Goal: Find specific page/section: Find specific page/section

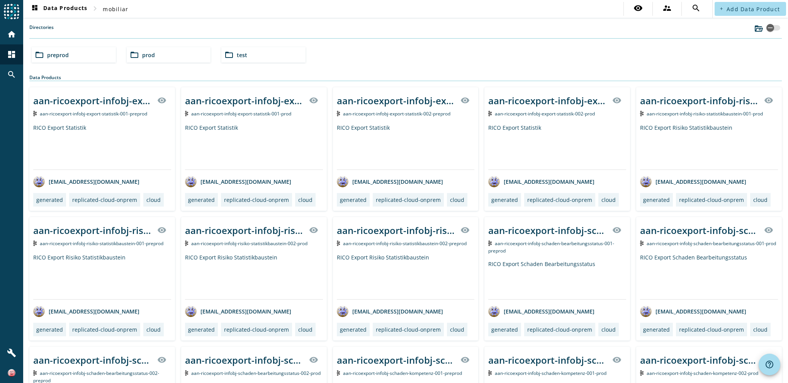
click at [57, 52] on span "preprod" at bounding box center [58, 54] width 22 height 7
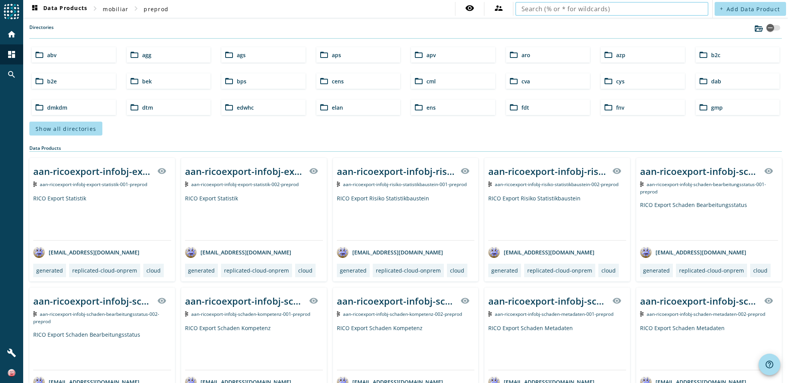
click at [643, 13] on input "text" at bounding box center [611, 8] width 181 height 9
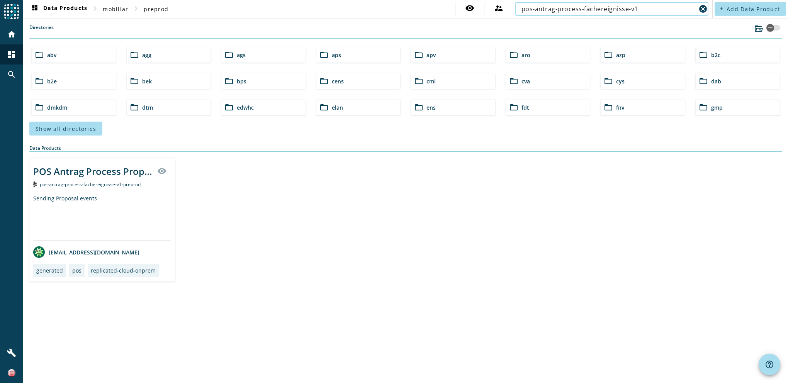
click at [646, 9] on input "pos-antrag-process-fachereignisse-v1" at bounding box center [608, 8] width 175 height 9
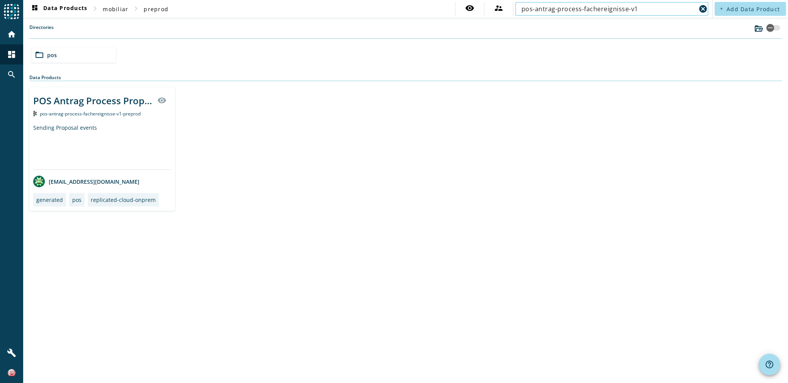
click at [650, 10] on input "pos-antrag-process-fachereignisse-v1" at bounding box center [608, 8] width 175 height 9
click at [647, 8] on input "pos-antrag-process-fachereignisse-v1" at bounding box center [608, 8] width 175 height 9
click at [650, 6] on input "pos-antrag-process-fachereignisse-v1" at bounding box center [608, 8] width 175 height 9
click at [647, 54] on div "folder_open pos" at bounding box center [406, 55] width 754 height 22
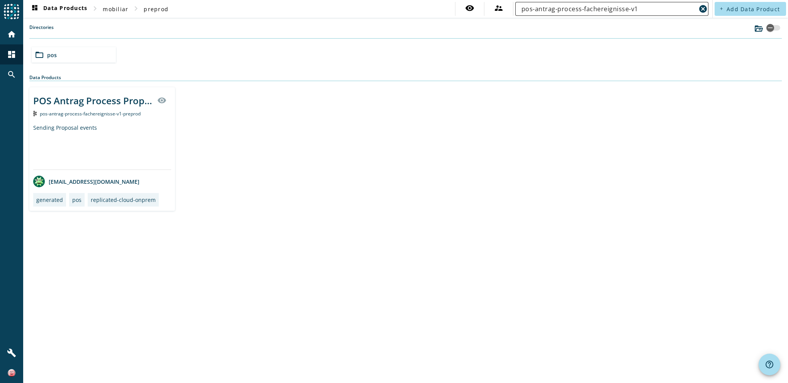
click at [640, 9] on input "pos-antrag-process-fachereignisse-v1" at bounding box center [608, 8] width 175 height 9
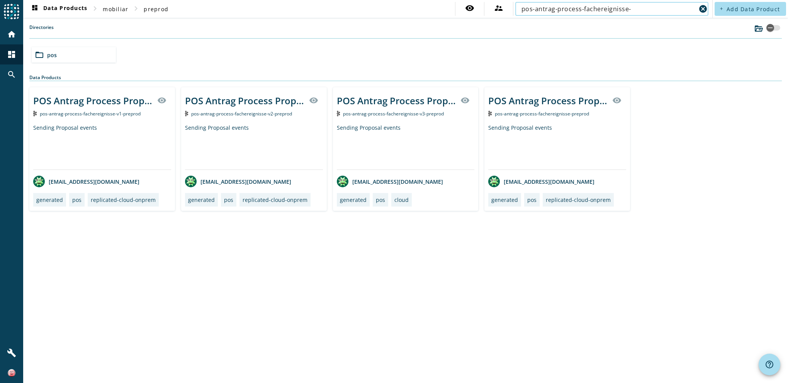
type input "pos-antrag-process-fachereignisse-"
